Goal: Information Seeking & Learning: Find specific page/section

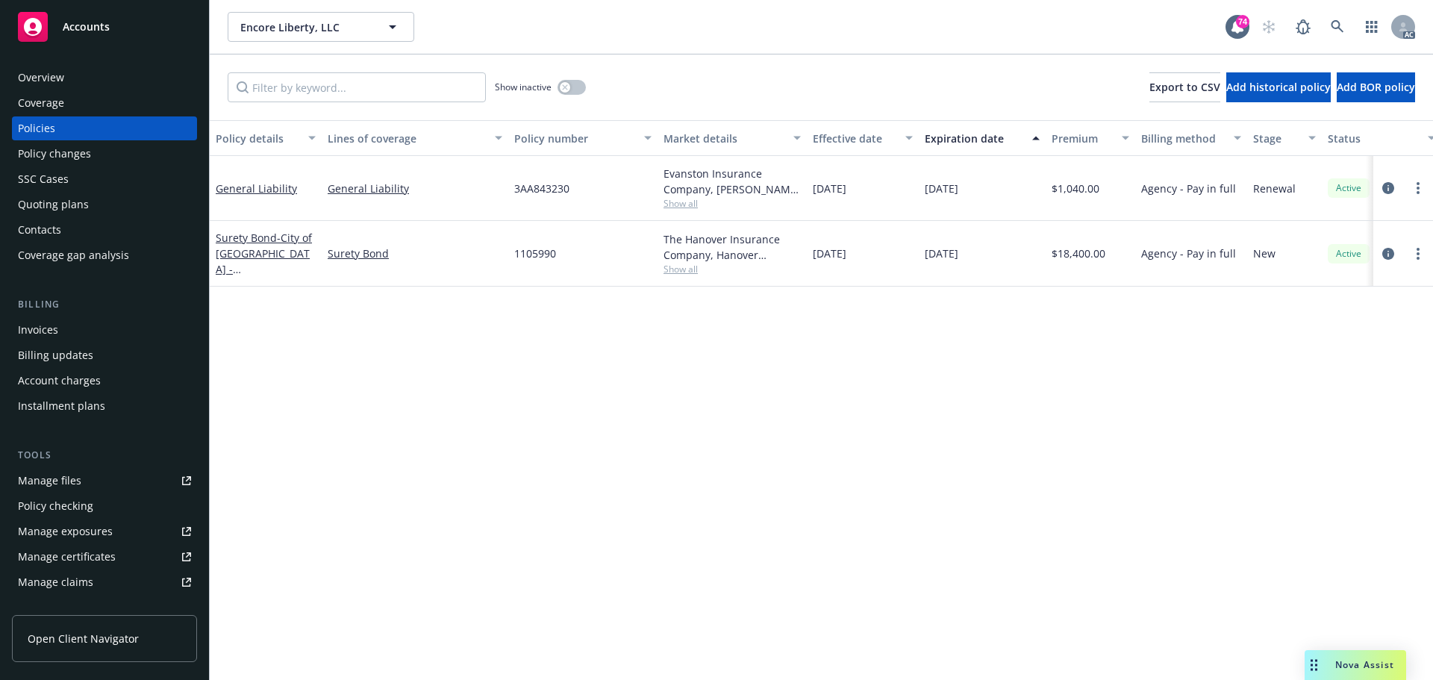
click at [1392, 668] on span "Nova Assist" at bounding box center [1364, 664] width 59 height 13
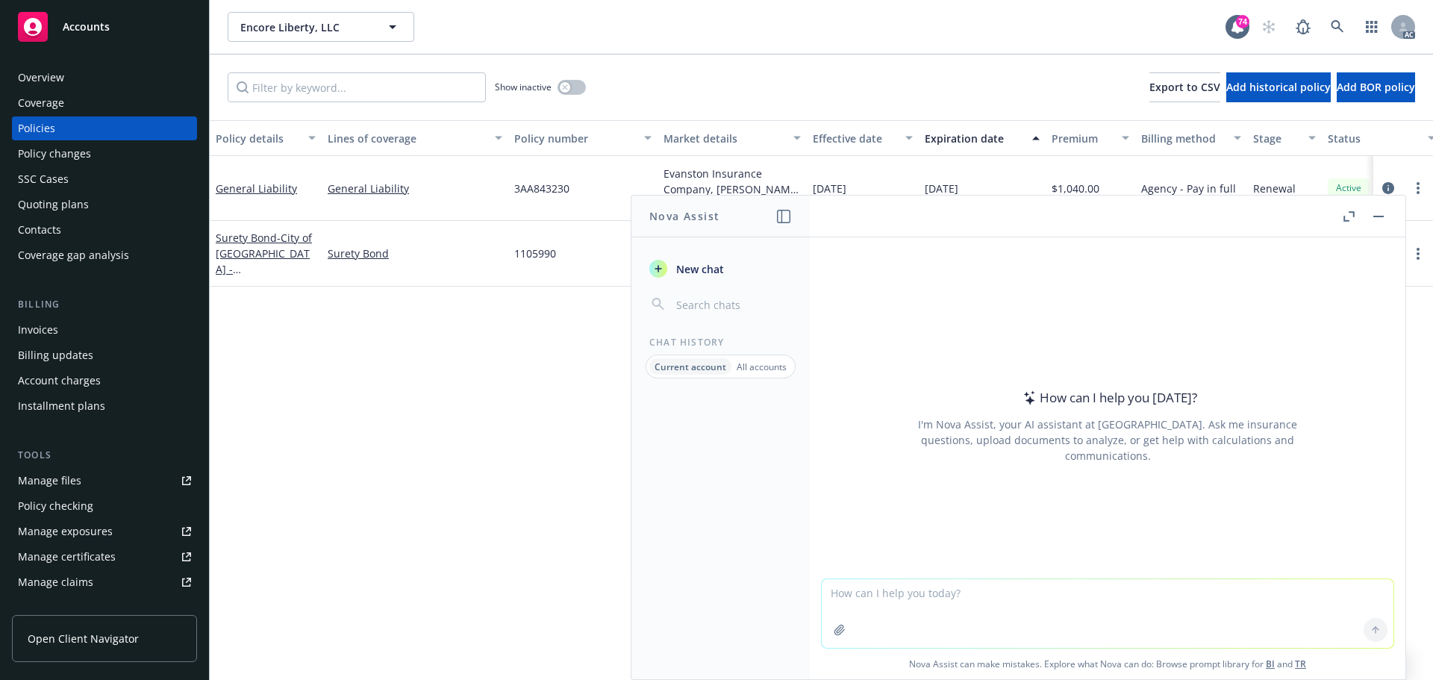
click at [43, 481] on div "Manage files" at bounding box center [49, 481] width 63 height 24
click at [1385, 187] on icon "circleInformation" at bounding box center [1388, 188] width 12 height 12
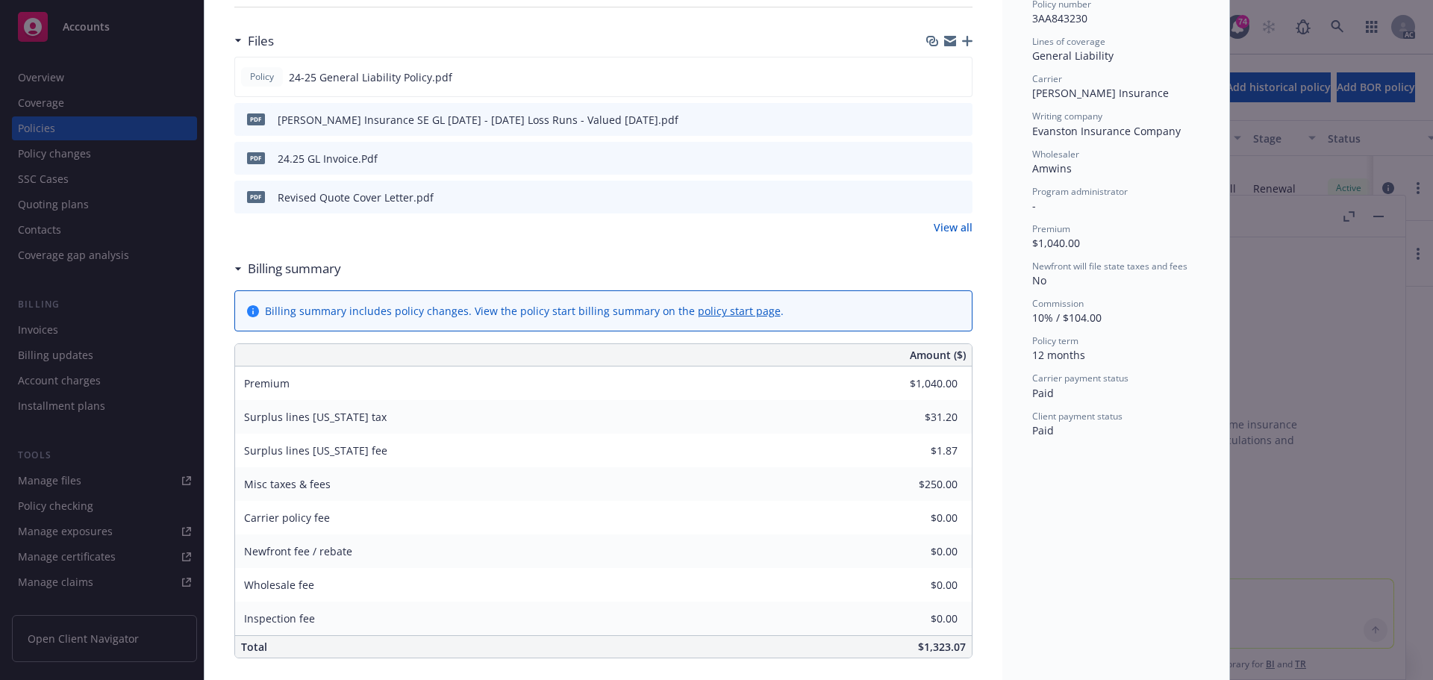
scroll to position [298, 0]
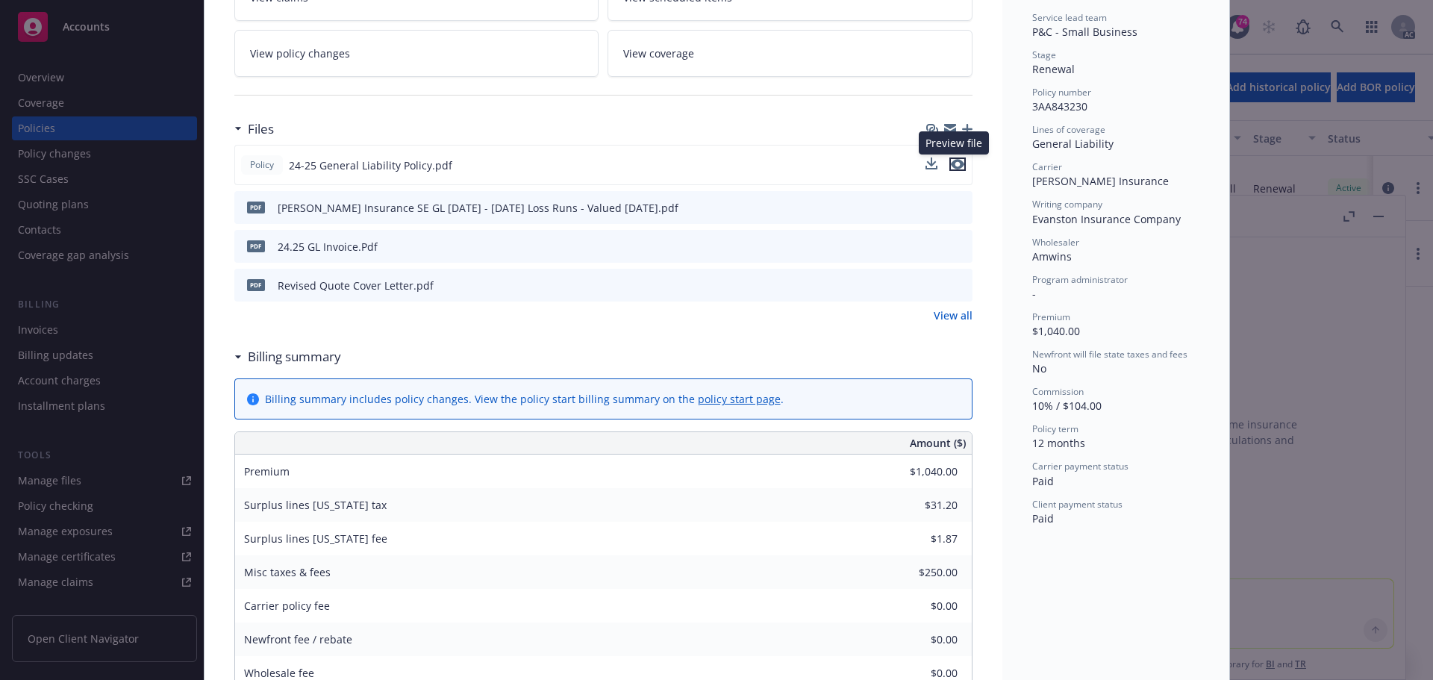
click at [957, 163] on icon "preview file" at bounding box center [957, 164] width 13 height 10
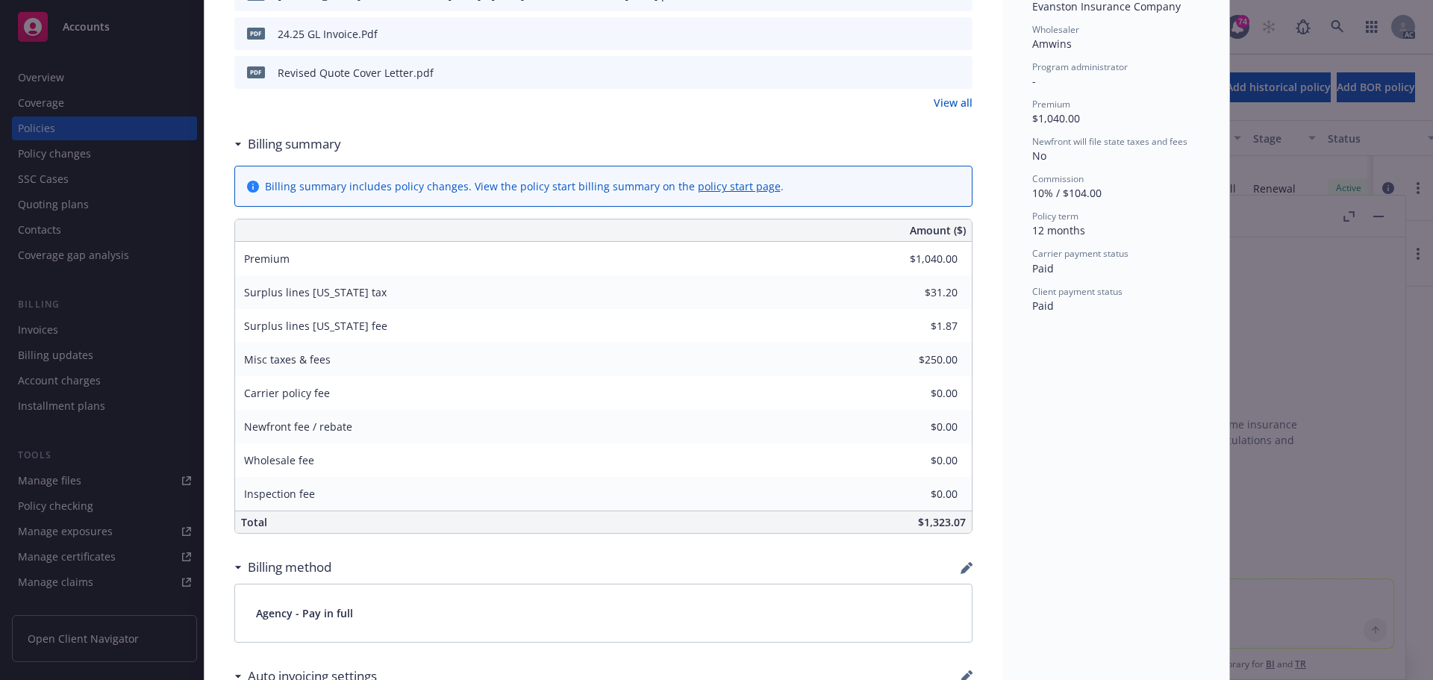
scroll to position [522, 0]
